Goal: Use online tool/utility: Use online tool/utility

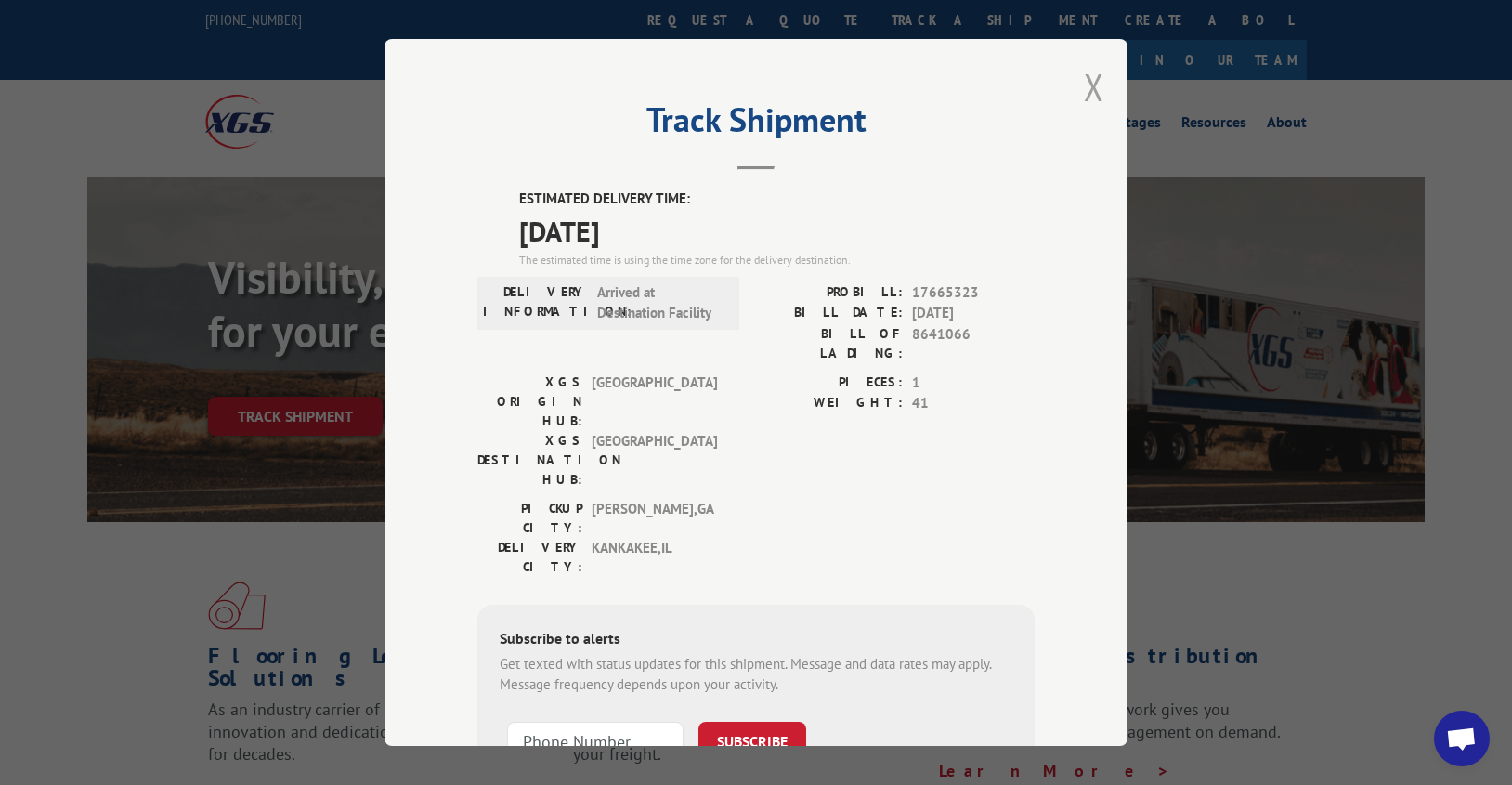
click at [1084, 85] on button "Close modal" at bounding box center [1095, 87] width 21 height 49
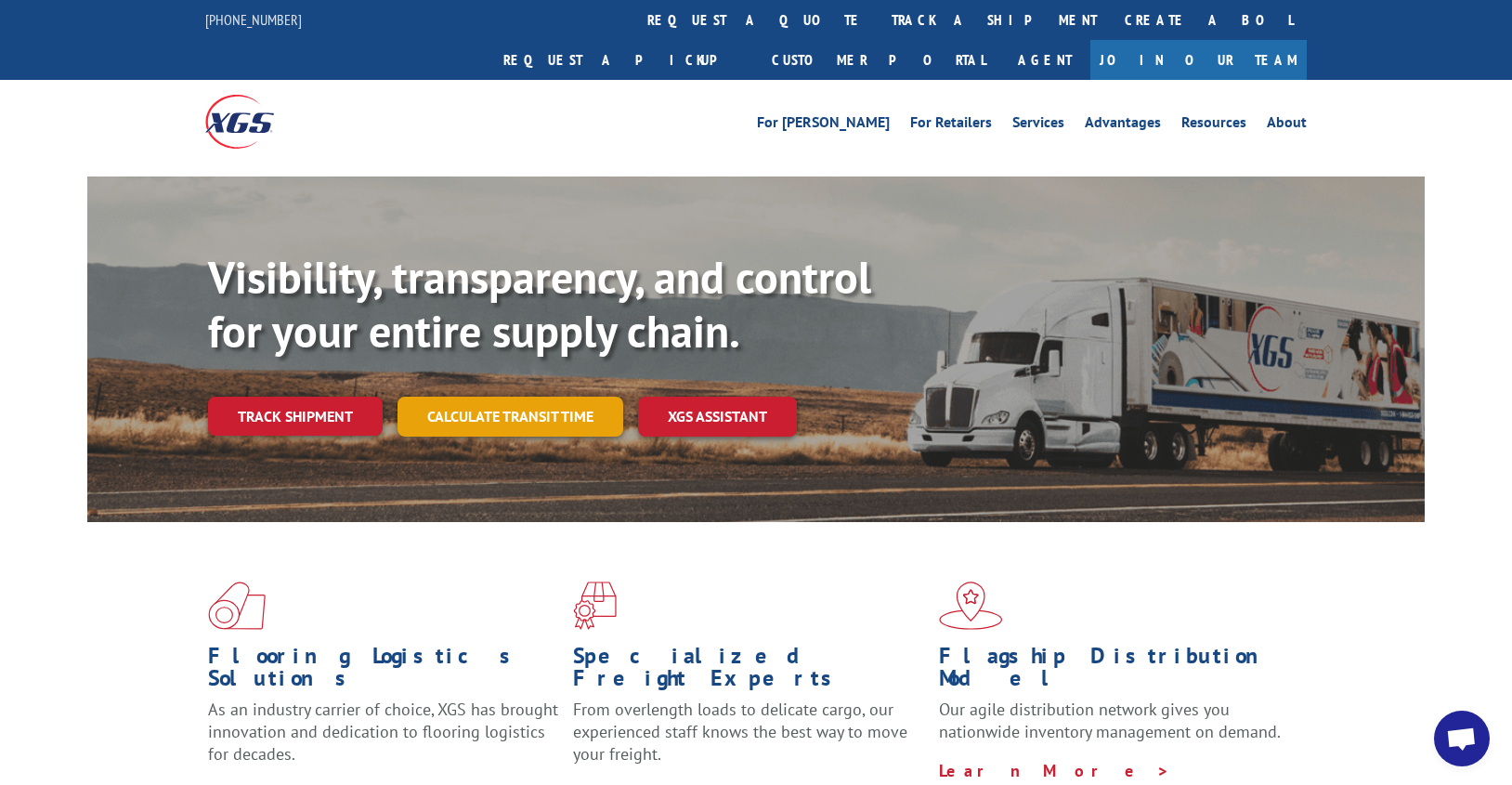
click at [463, 397] on link "Calculate transit time" at bounding box center [511, 417] width 226 height 40
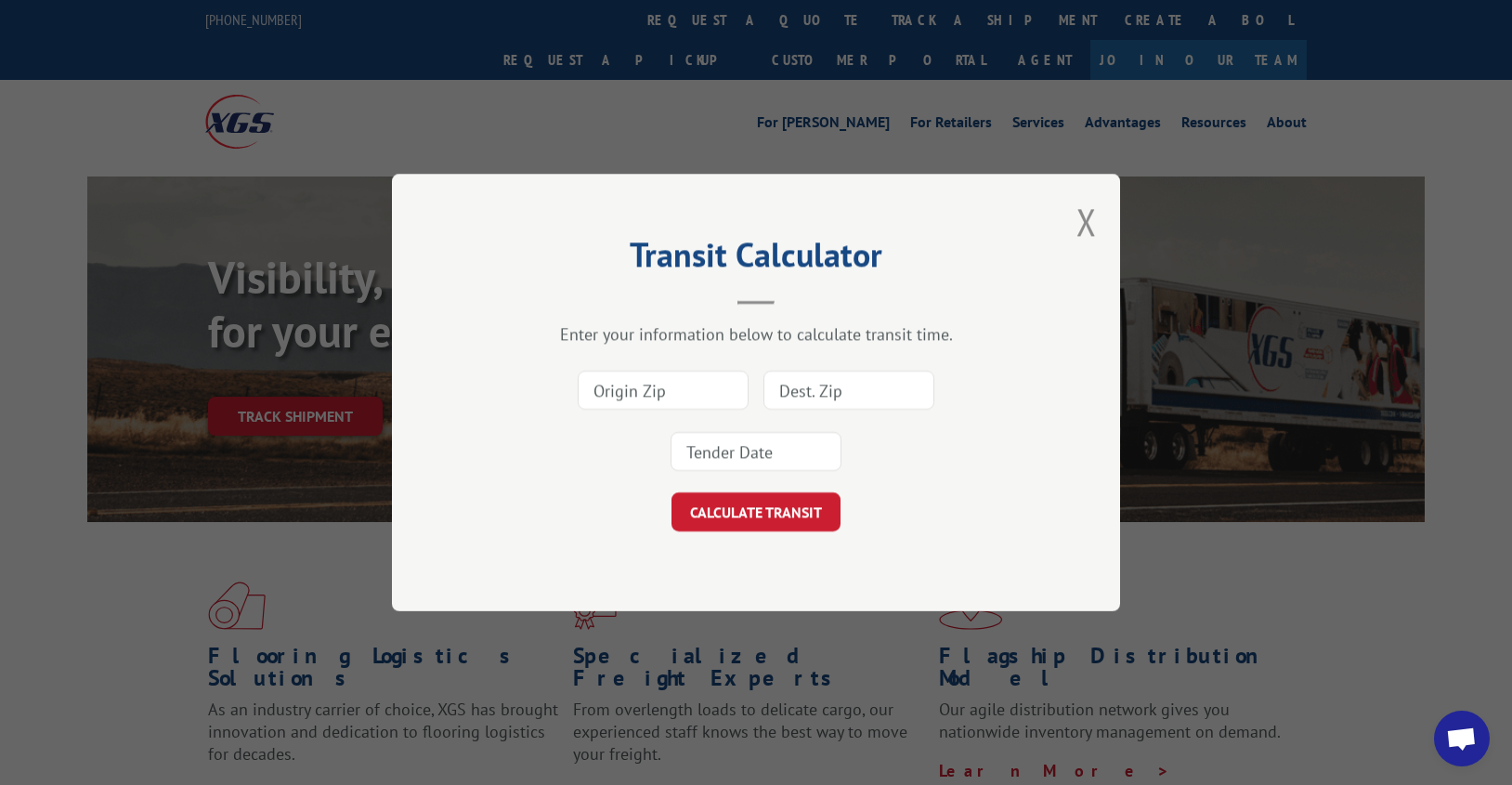
click at [633, 400] on input at bounding box center [662, 389] width 171 height 39
type input "30721"
drag, startPoint x: 818, startPoint y: 390, endPoint x: 803, endPoint y: 387, distance: 15.3
click at [818, 389] on input at bounding box center [848, 389] width 171 height 39
type input "10011"
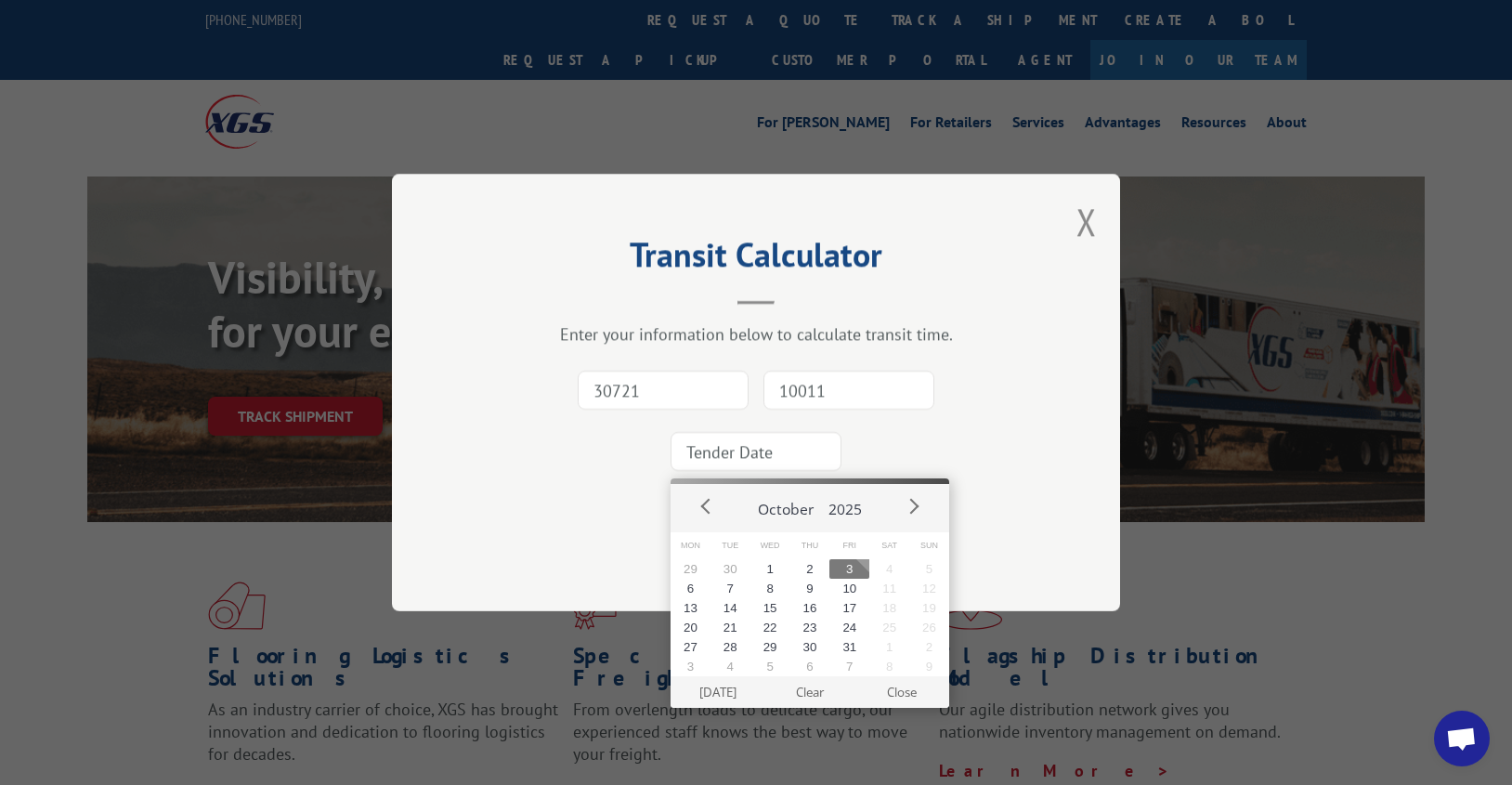
click at [715, 465] on input at bounding box center [756, 450] width 171 height 39
click at [702, 611] on button "13" at bounding box center [691, 608] width 40 height 20
type input "[DATE]"
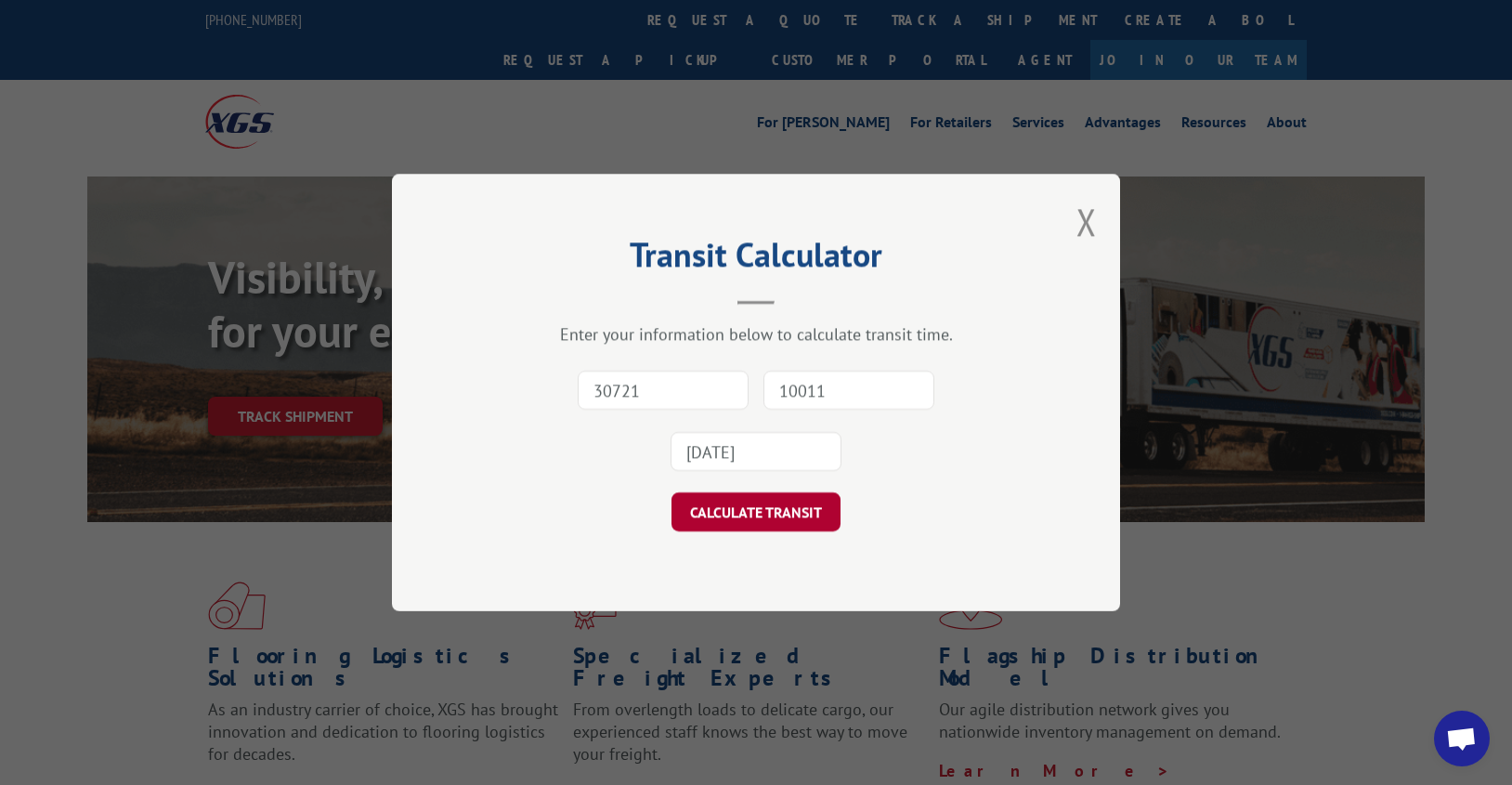
click at [745, 502] on button "CALCULATE TRANSIT" at bounding box center [756, 512] width 169 height 39
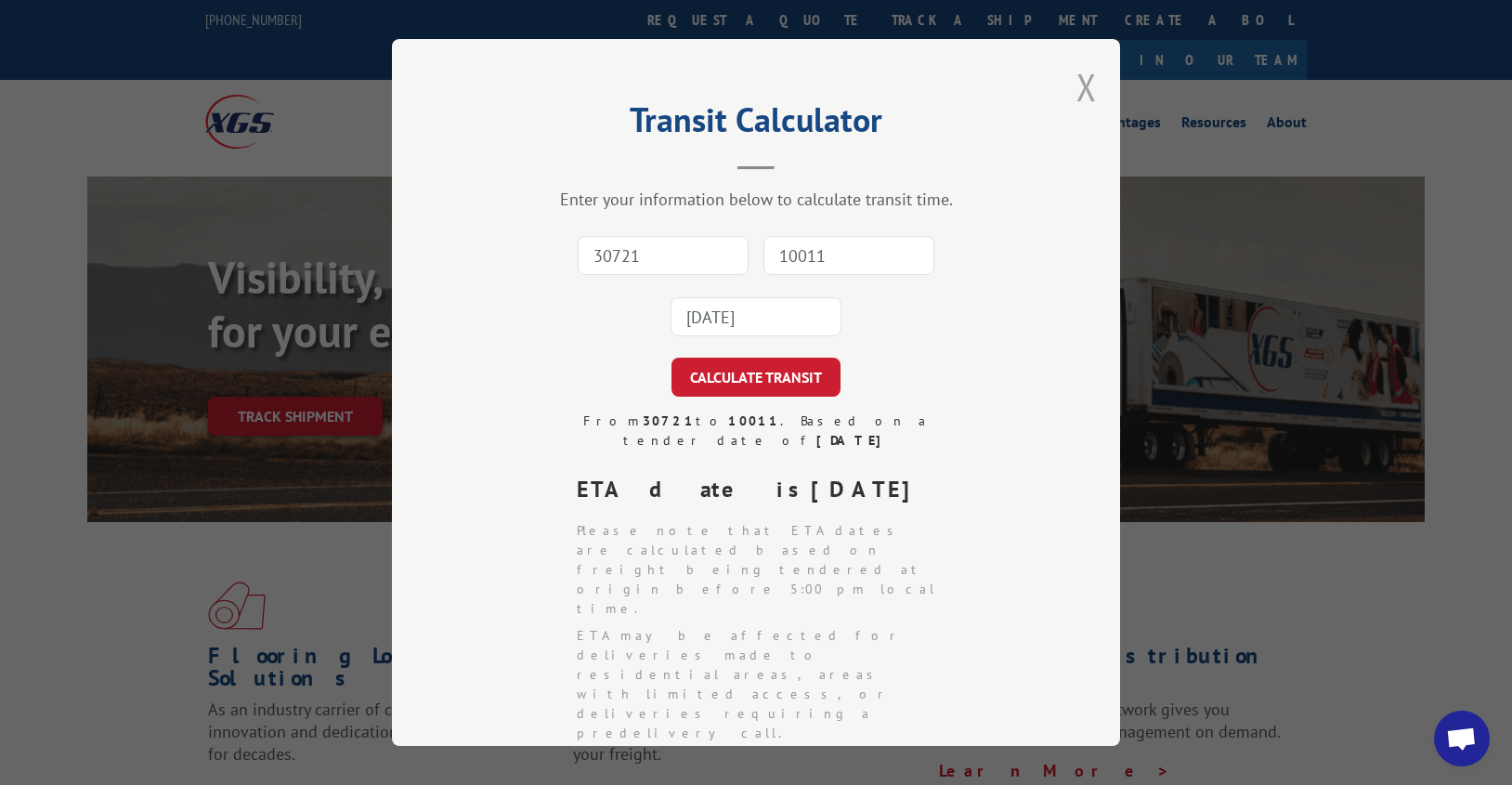
click at [1077, 87] on button "Close modal" at bounding box center [1087, 87] width 21 height 49
